Goal: Check status: Check status

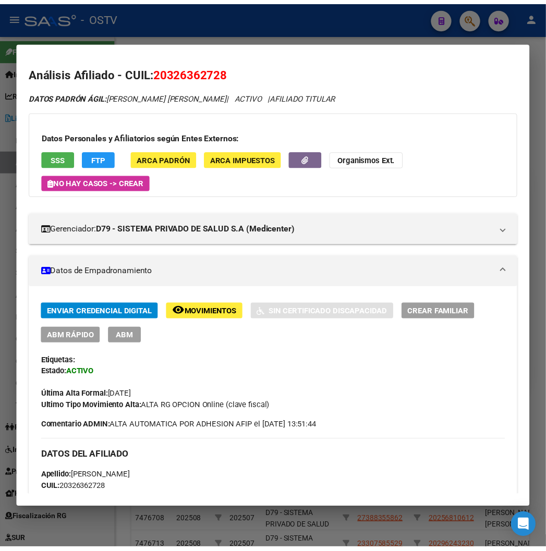
scroll to position [738, 0]
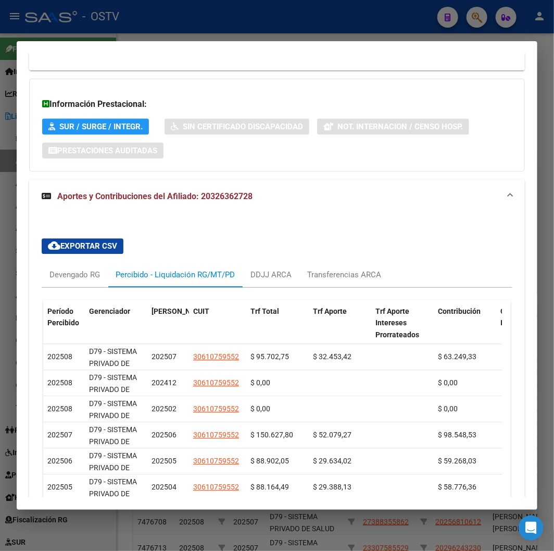
click at [270, 29] on div at bounding box center [277, 275] width 554 height 551
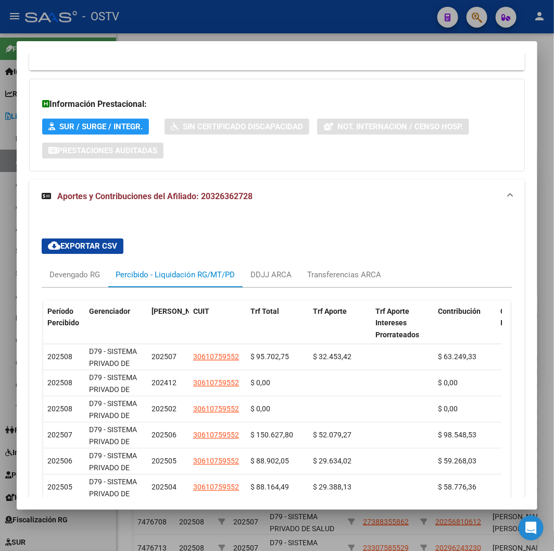
click at [270, 29] on div at bounding box center [277, 275] width 554 height 551
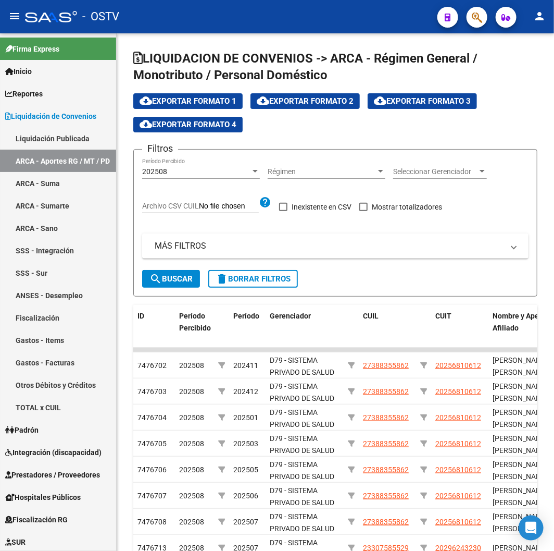
click at [270, 29] on mat-toolbar "menu - OSTV person" at bounding box center [277, 16] width 554 height 33
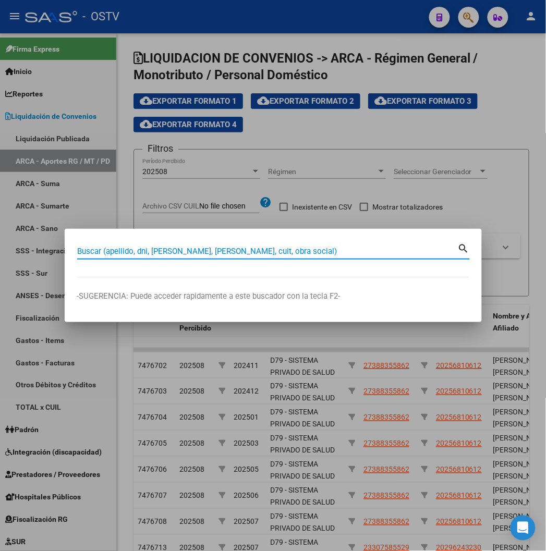
paste input "27402509797"
type input "27402509797"
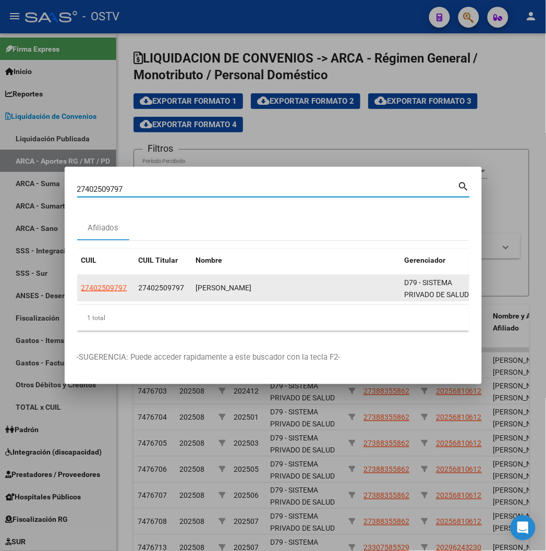
click at [81, 282] on app-link-go-to "27402509797" at bounding box center [104, 288] width 46 height 12
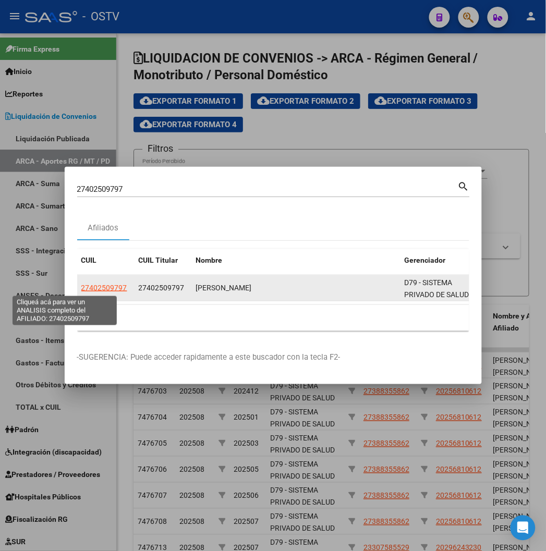
click at [81, 287] on span "27402509797" at bounding box center [104, 287] width 46 height 8
type textarea "27402509797"
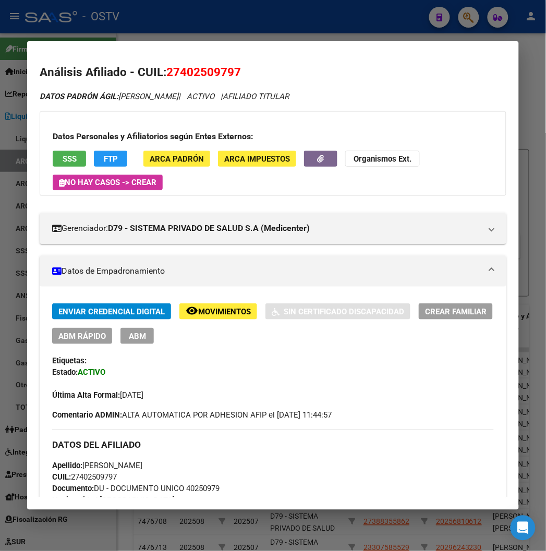
scroll to position [457, 0]
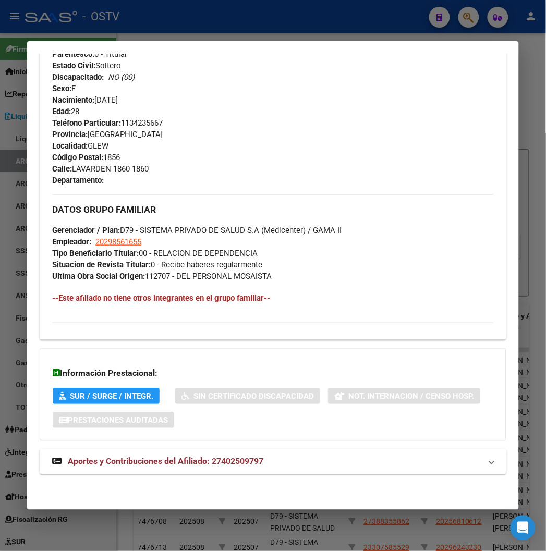
click at [159, 463] on span "Aportes y Contribuciones del Afiliado: 27402509797" at bounding box center [165, 461] width 195 height 10
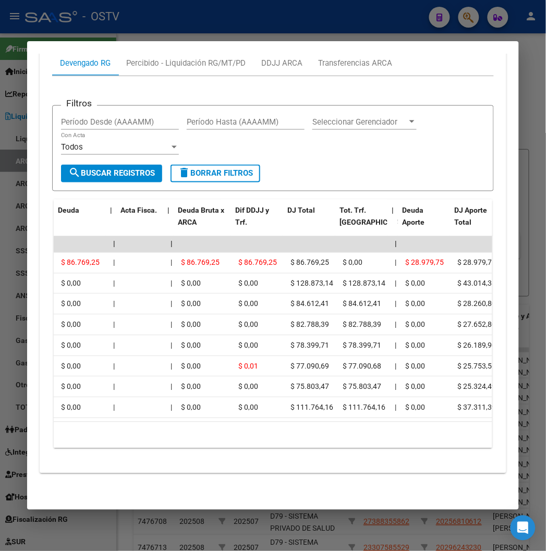
scroll to position [0, 99]
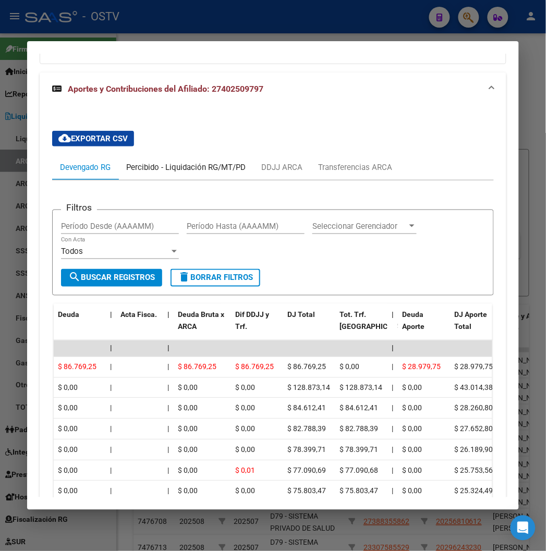
click at [164, 172] on div "Percibido - Liquidación RG/MT/PD" at bounding box center [185, 167] width 119 height 11
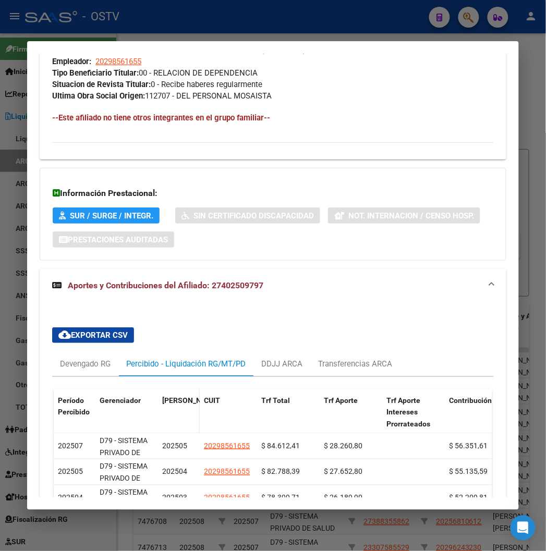
scroll to position [816, 0]
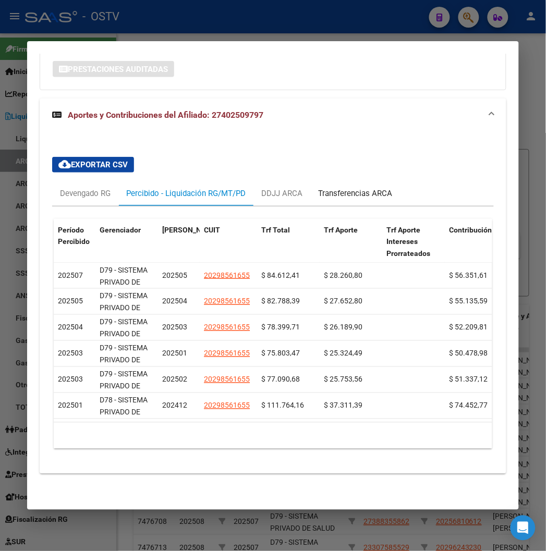
click at [327, 188] on div "Transferencias ARCA" at bounding box center [355, 193] width 74 height 11
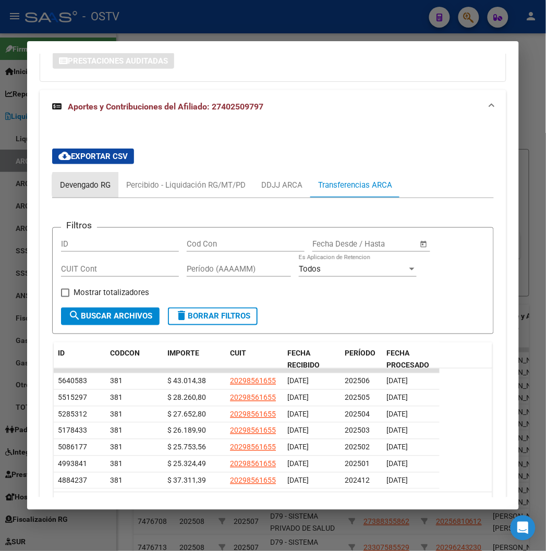
click at [83, 185] on div "Devengado RG" at bounding box center [85, 184] width 51 height 11
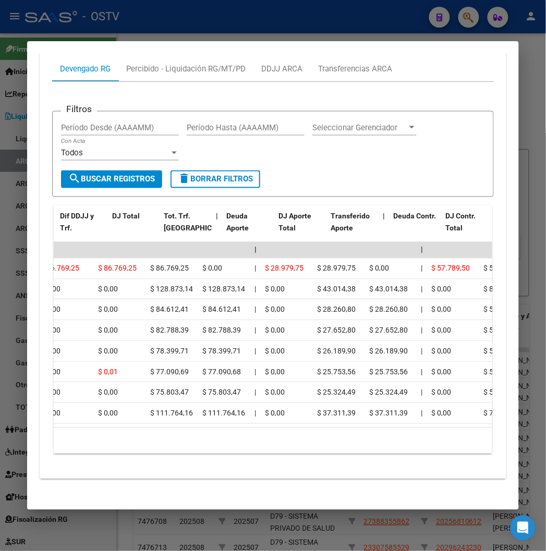
scroll to position [0, 274]
